Goal: Task Accomplishment & Management: Manage account settings

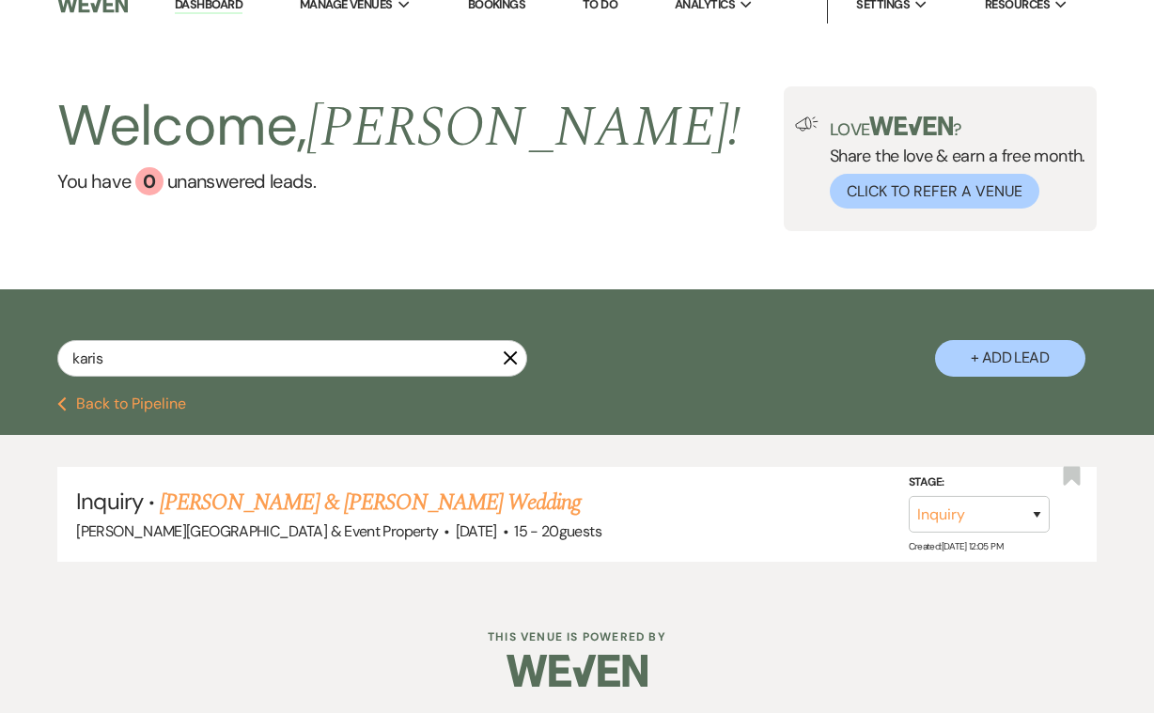
scroll to position [19, 0]
click at [510, 355] on icon "X" at bounding box center [510, 358] width 15 height 15
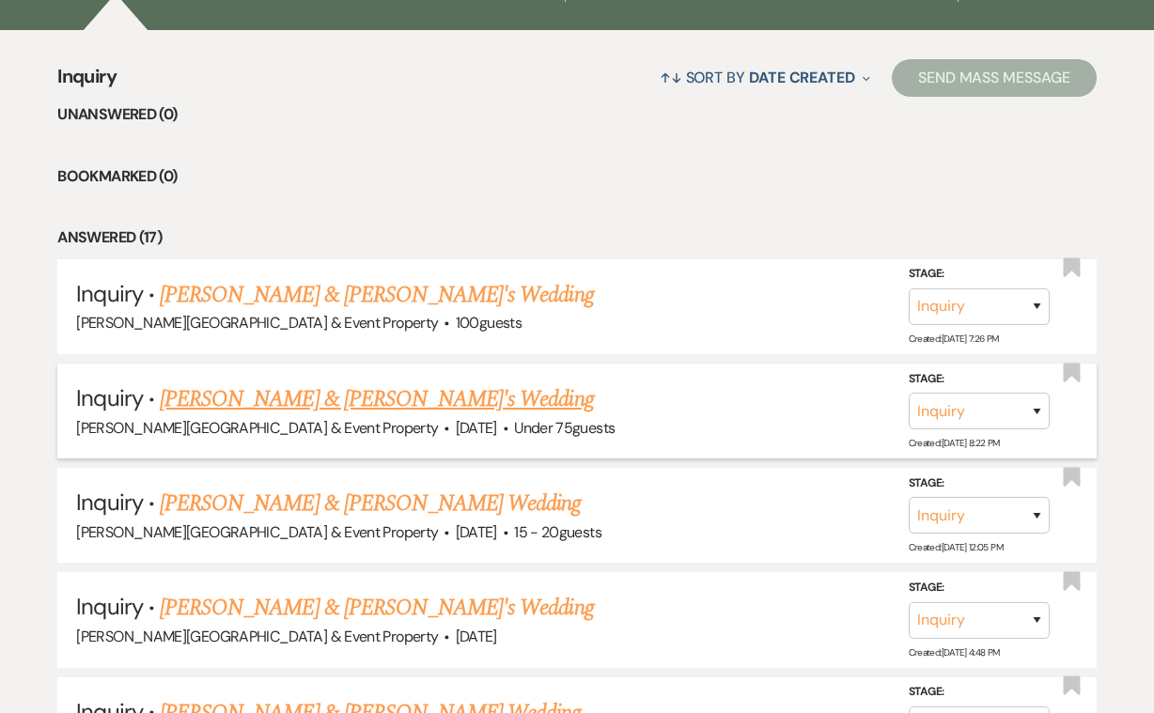
scroll to position [702, 0]
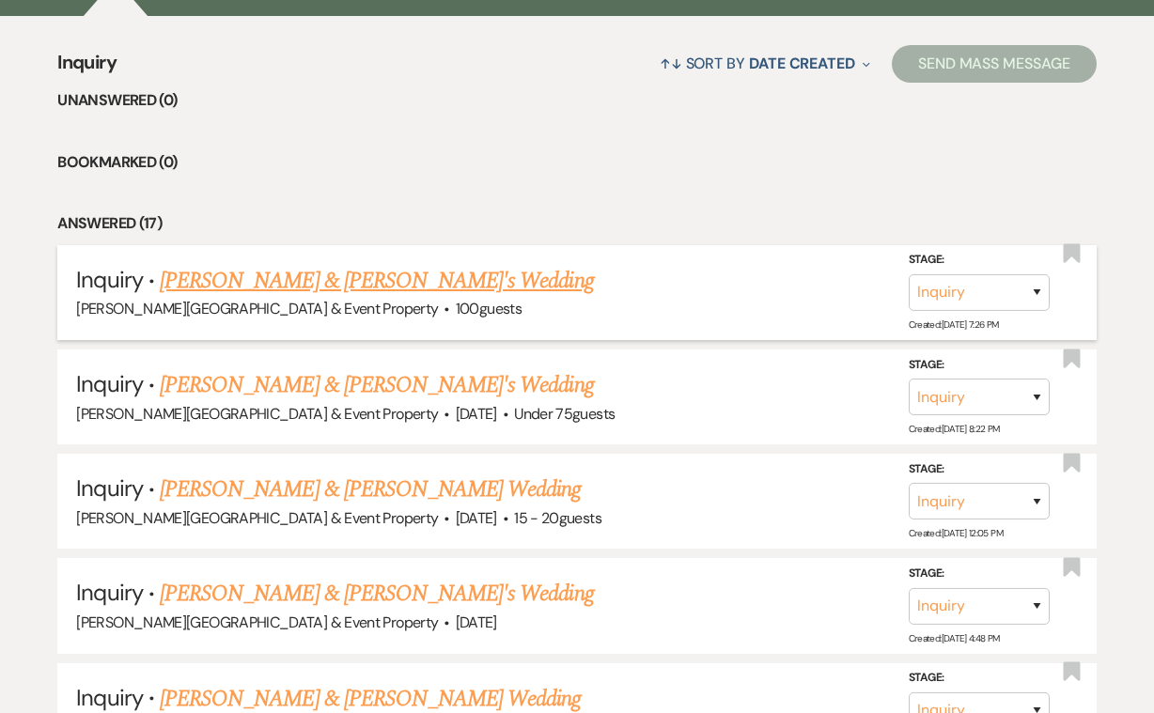
click at [391, 285] on link "[PERSON_NAME] & [PERSON_NAME]'s Wedding" at bounding box center [377, 281] width 434 height 34
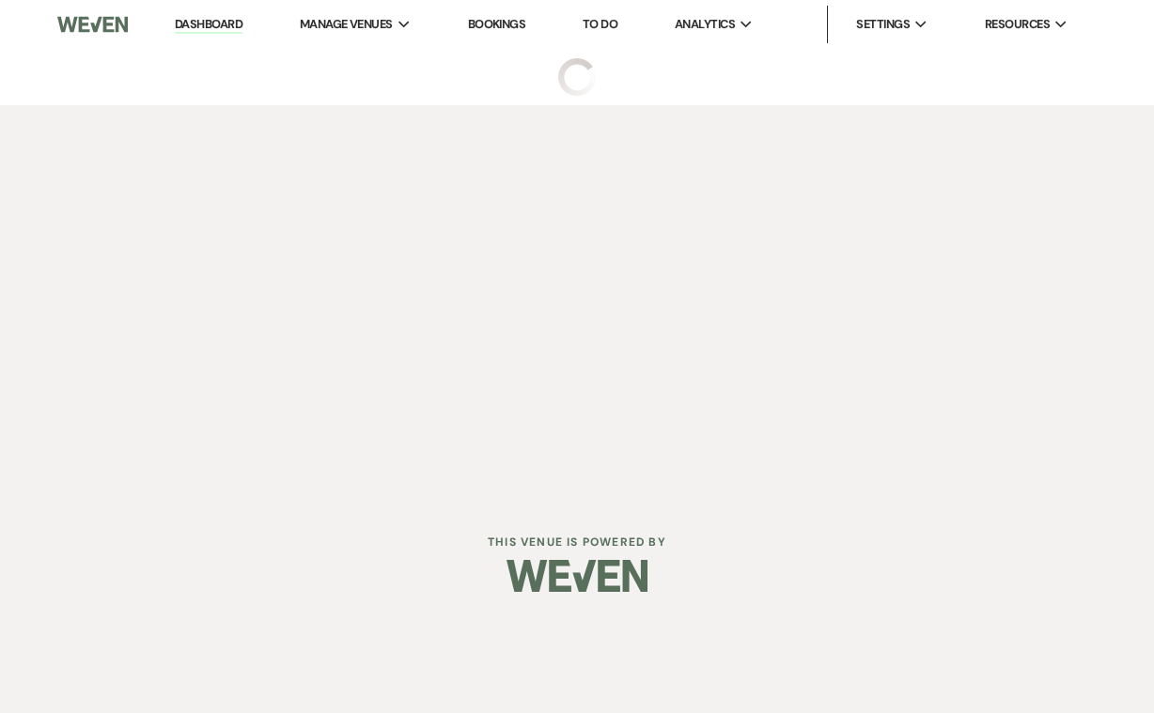
select select "5"
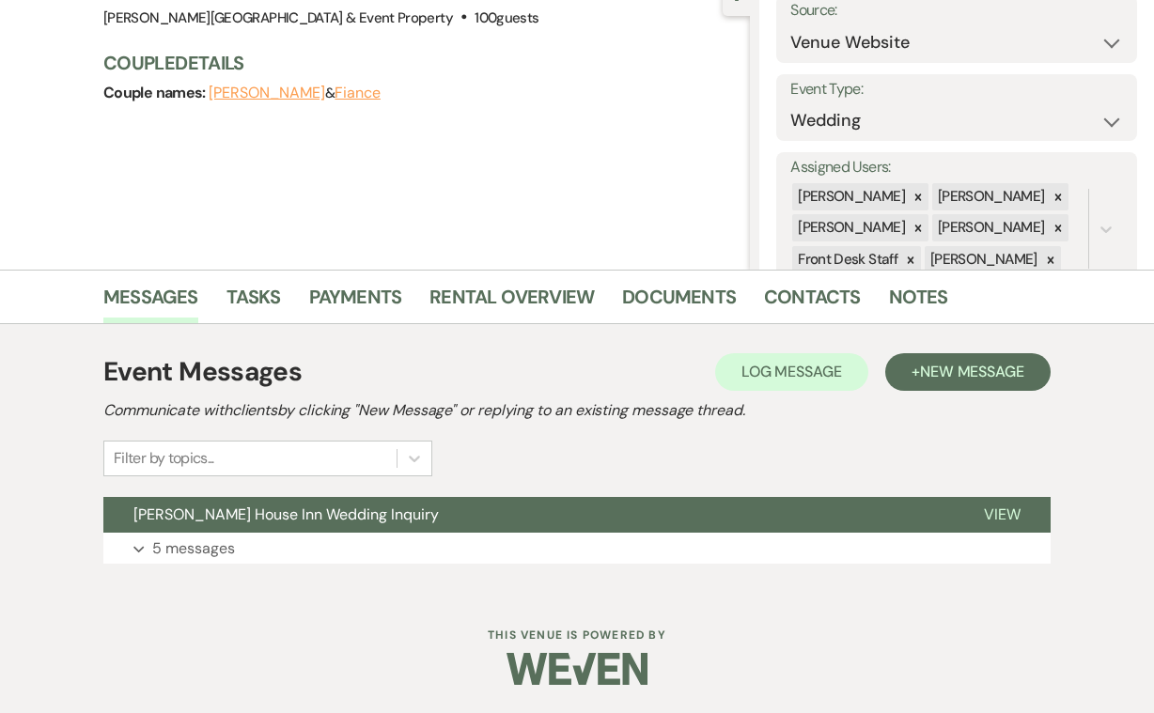
scroll to position [201, 0]
click at [209, 547] on p "5 messages" at bounding box center [193, 549] width 83 height 24
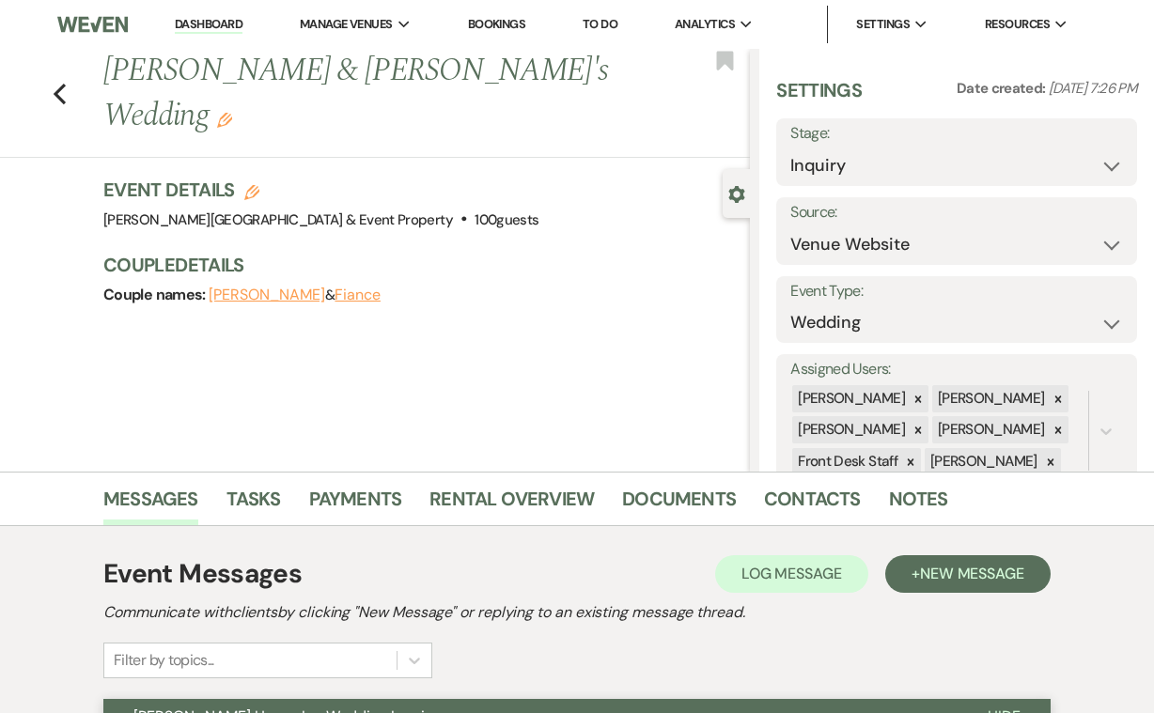
scroll to position [0, 0]
click at [59, 84] on use "button" at bounding box center [60, 94] width 12 height 21
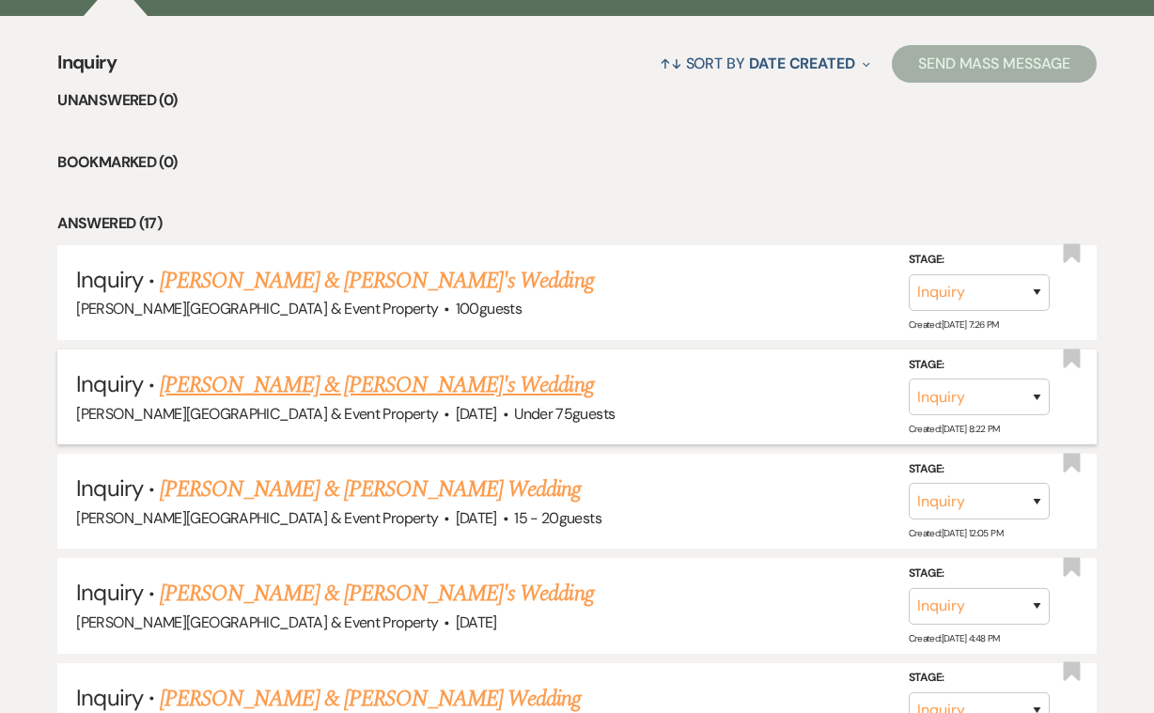
click at [427, 382] on link "[PERSON_NAME] & [PERSON_NAME]'s Wedding" at bounding box center [377, 385] width 434 height 34
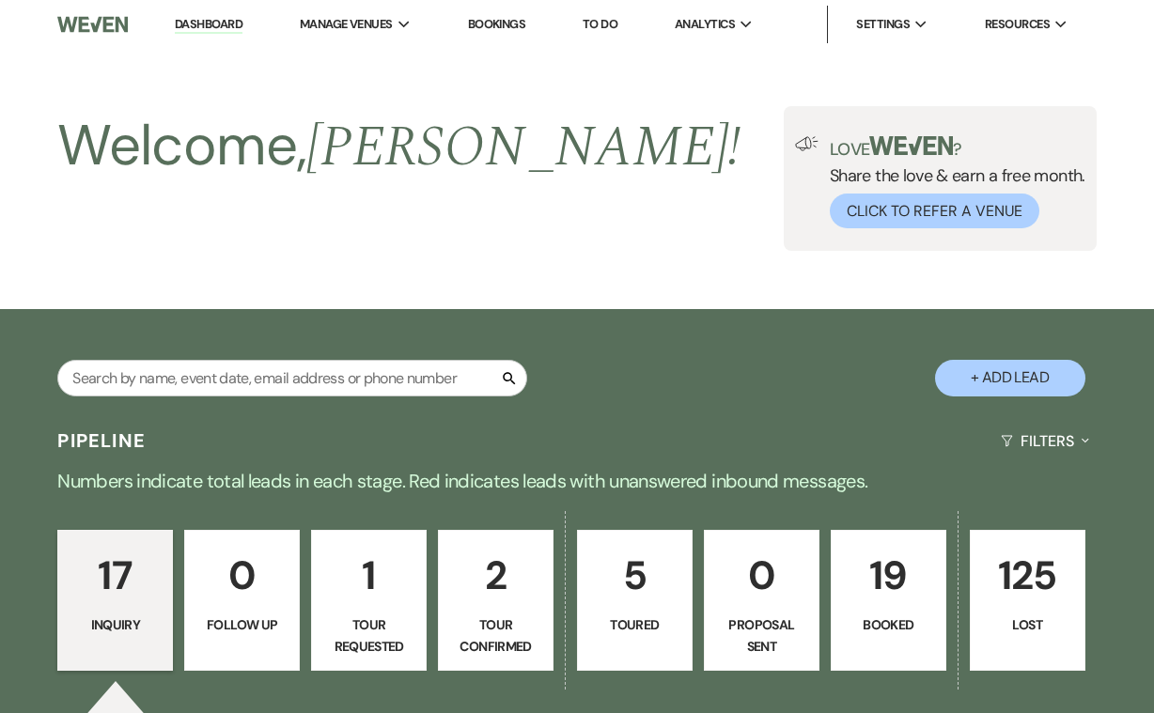
select select "3"
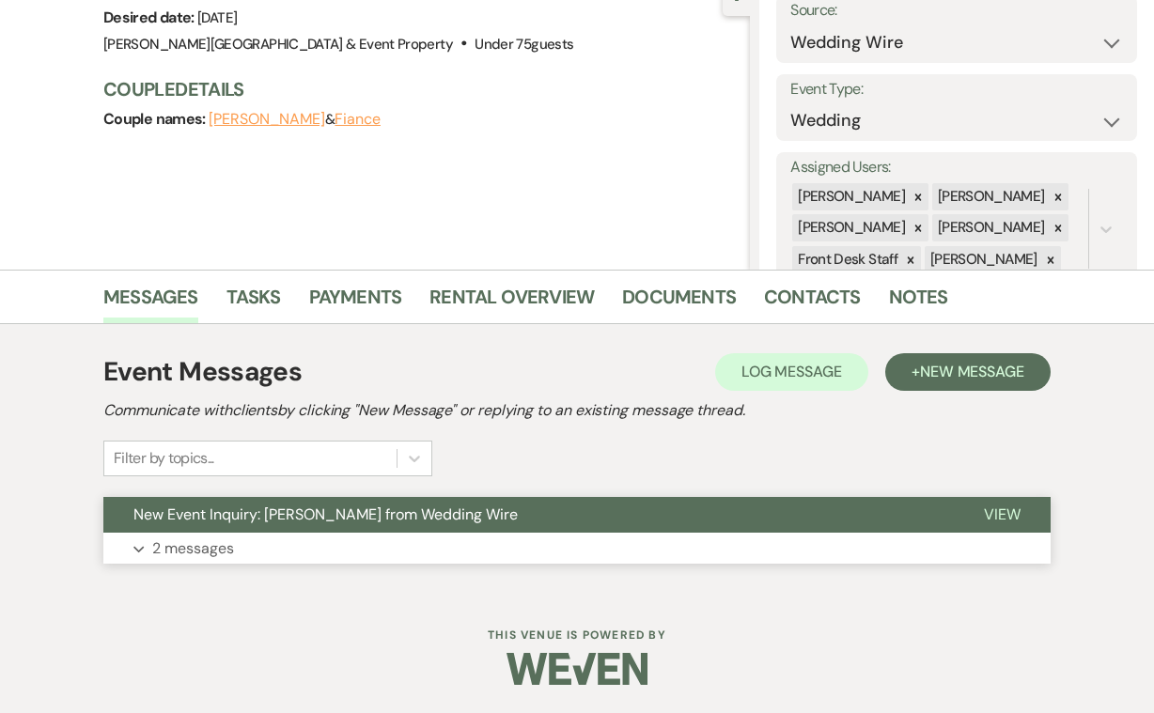
scroll to position [201, 0]
click at [175, 550] on p "2 messages" at bounding box center [193, 549] width 82 height 24
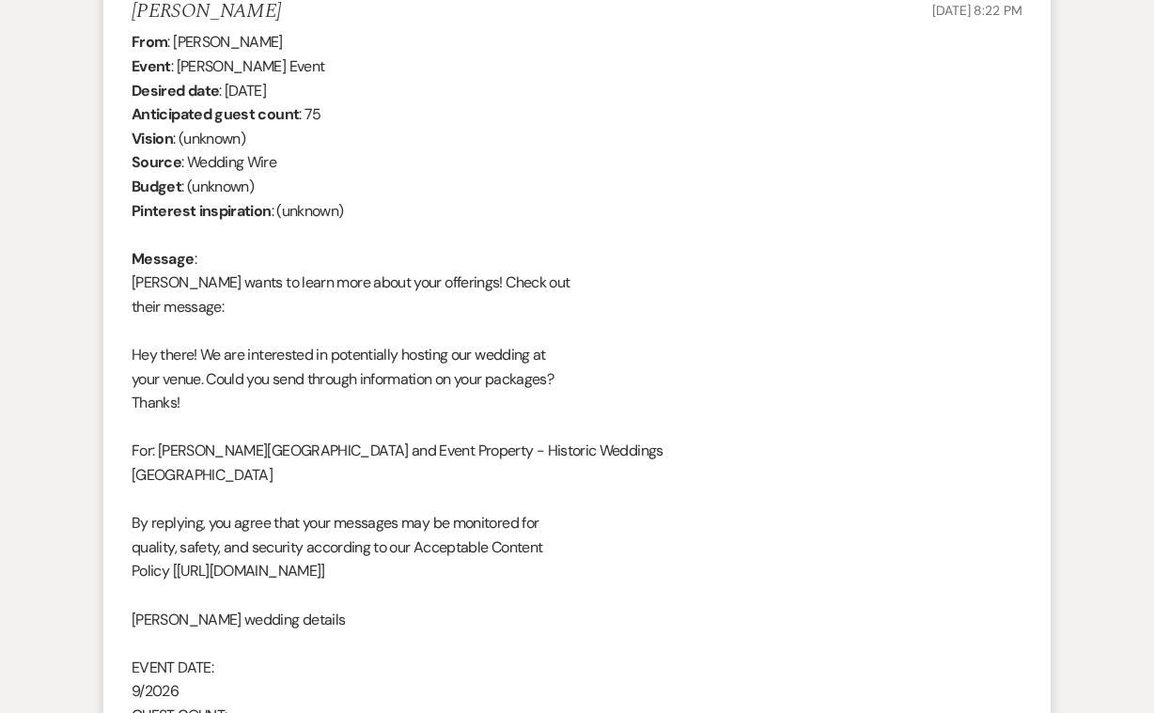
scroll to position [751, 0]
